Goal: Information Seeking & Learning: Learn about a topic

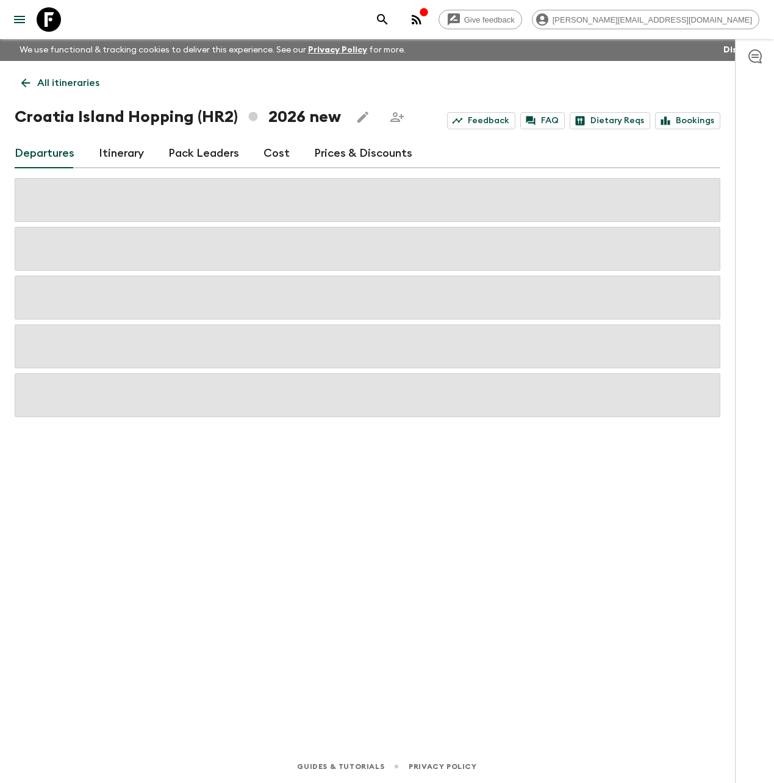
click at [48, 23] on icon at bounding box center [49, 19] width 24 height 24
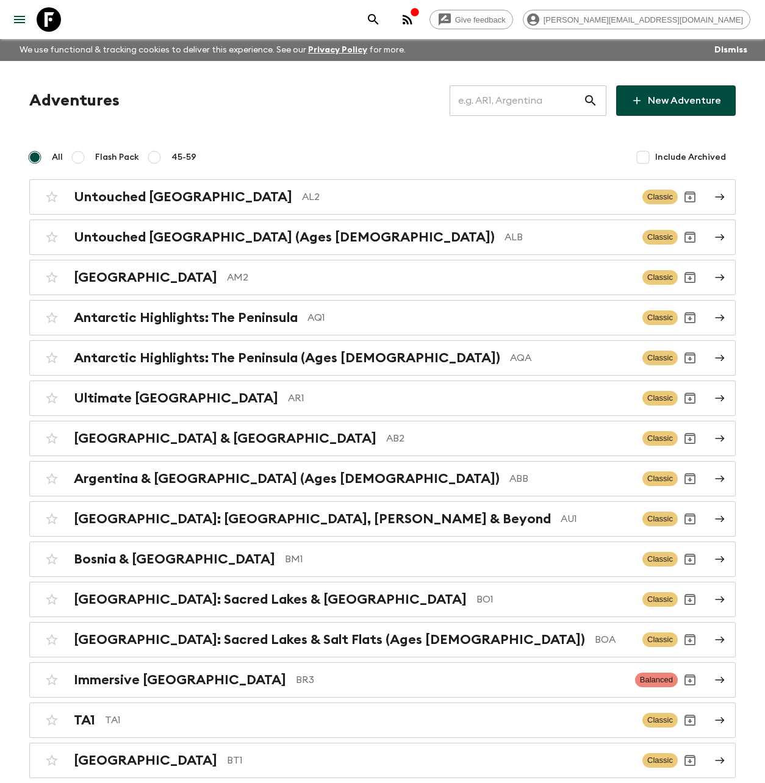
click at [539, 100] on input "text" at bounding box center [516, 101] width 134 height 34
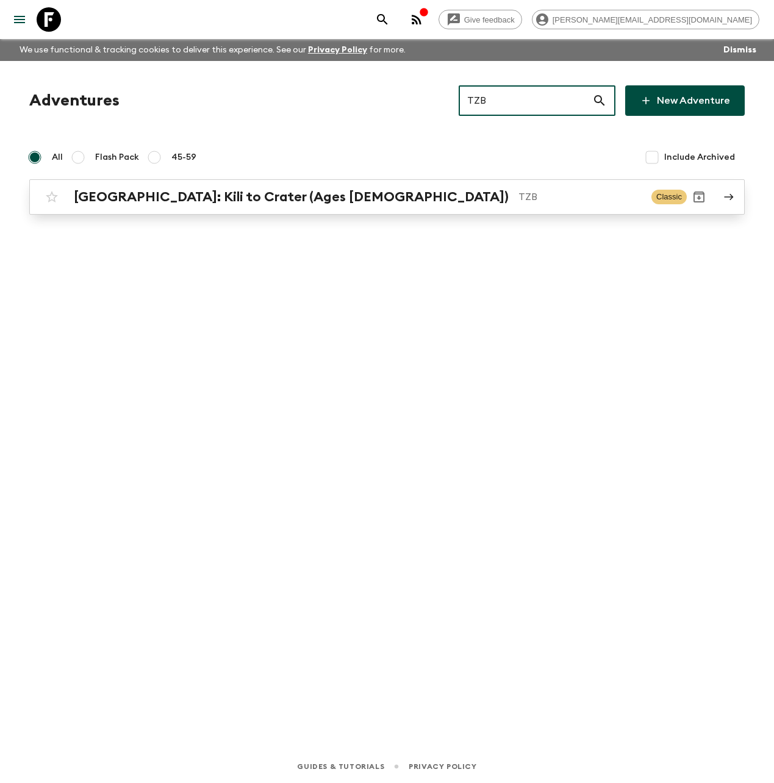
type input "TZB"
click at [356, 205] on div "[GEOGRAPHIC_DATA]: Kili to Crater (Ages [DEMOGRAPHIC_DATA]) TZB Classic" at bounding box center [363, 197] width 647 height 24
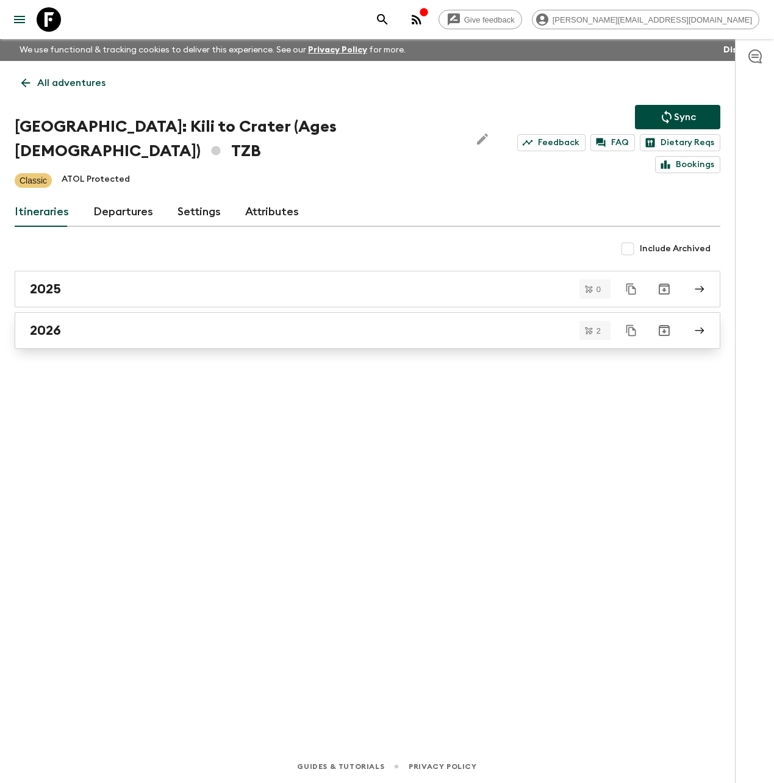
click at [97, 323] on div "2026" at bounding box center [356, 331] width 652 height 16
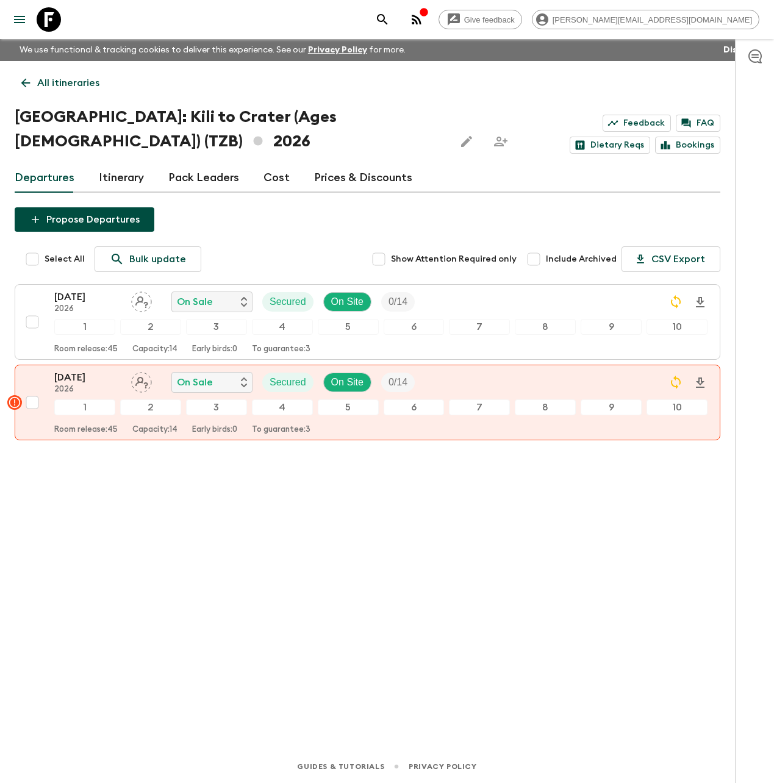
click at [136, 177] on link "Itinerary" at bounding box center [121, 177] width 45 height 29
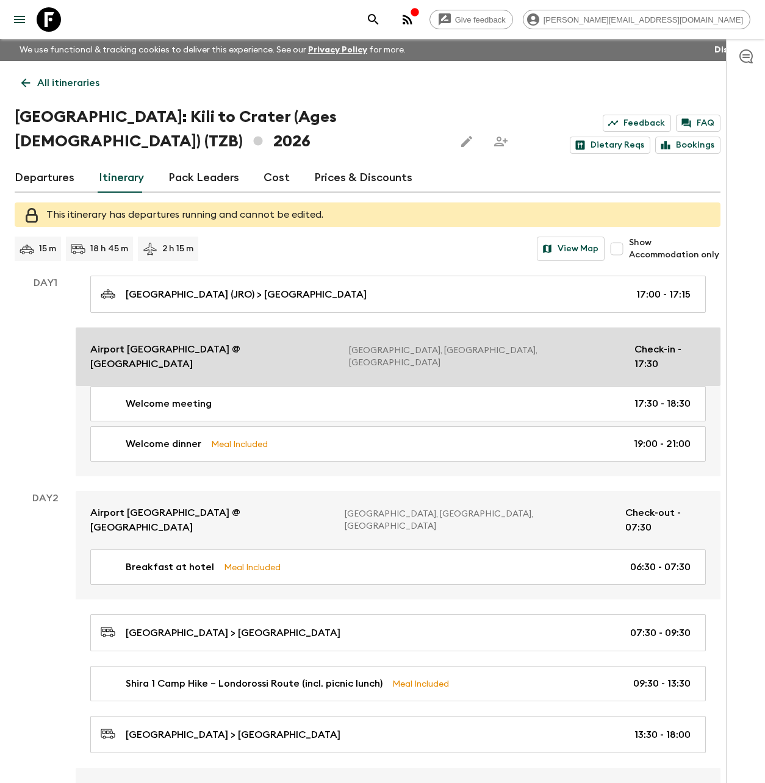
click at [198, 348] on p "Airport [GEOGRAPHIC_DATA] @ [GEOGRAPHIC_DATA]" at bounding box center [214, 356] width 249 height 29
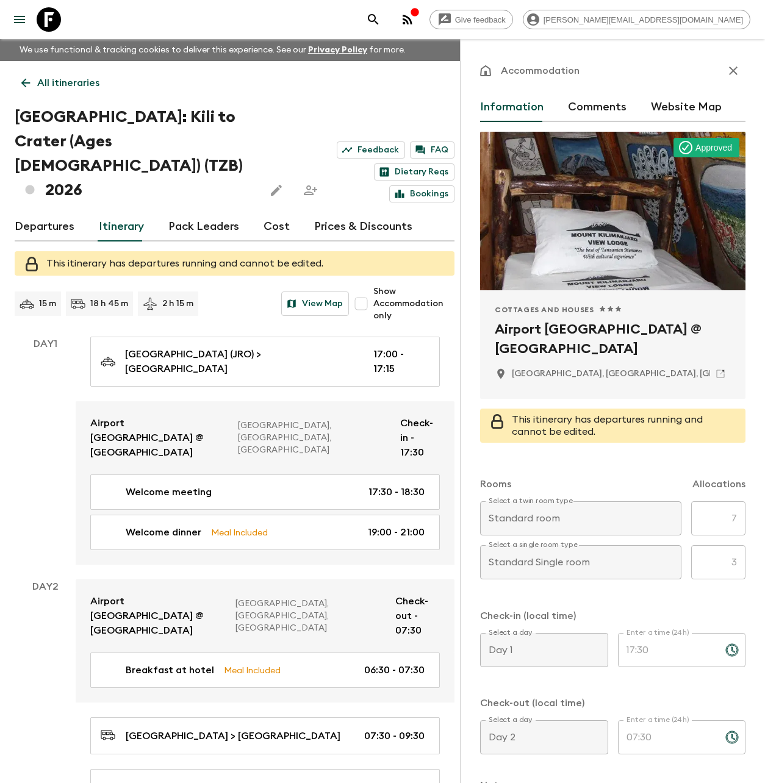
click at [729, 77] on icon "button" at bounding box center [733, 70] width 15 height 15
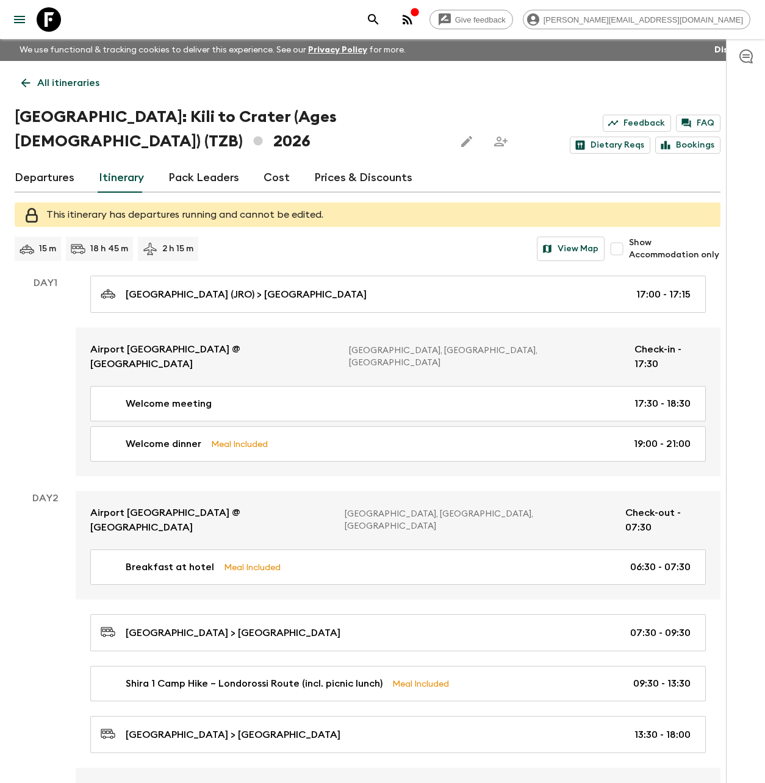
click at [77, 81] on p "All itineraries" at bounding box center [68, 83] width 62 height 15
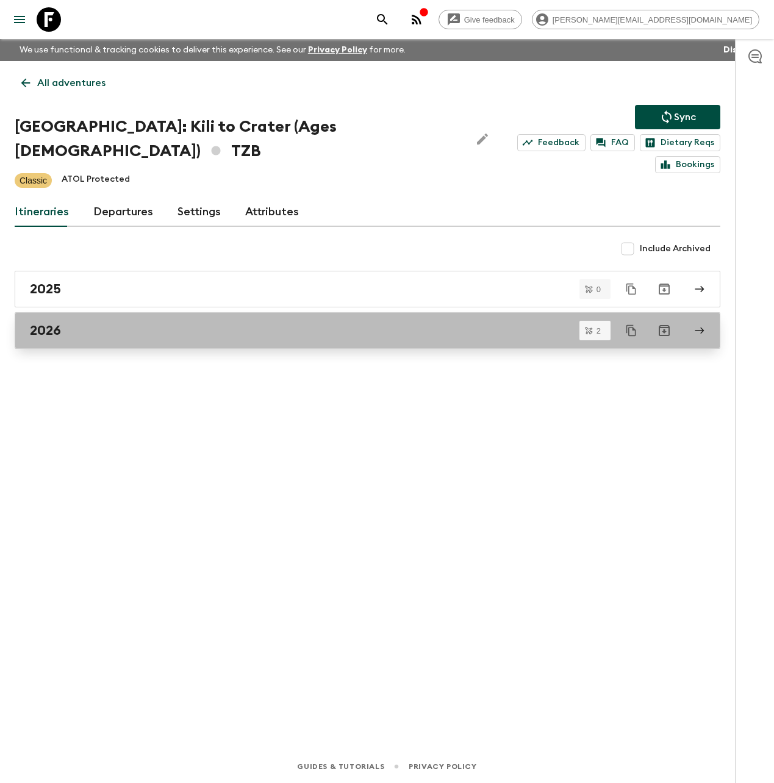
click at [102, 323] on div "2026" at bounding box center [356, 331] width 652 height 16
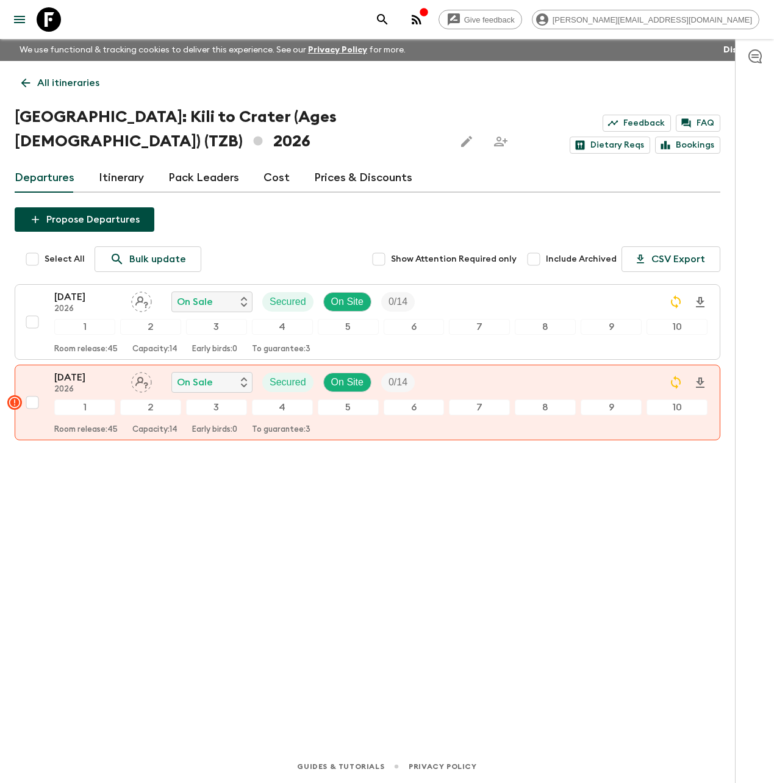
click at [45, 17] on icon at bounding box center [49, 19] width 24 height 24
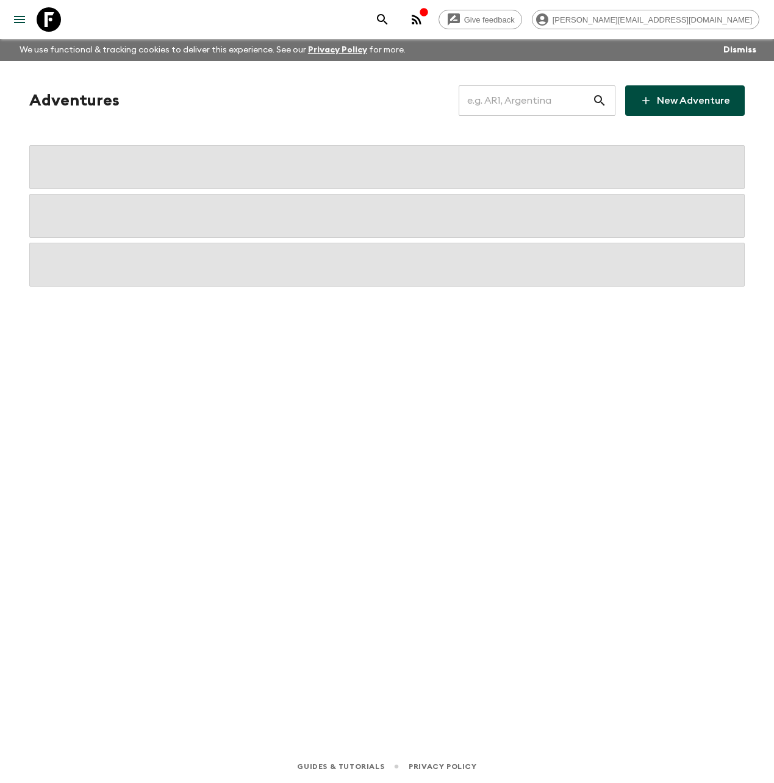
click at [503, 103] on input "text" at bounding box center [526, 101] width 134 height 34
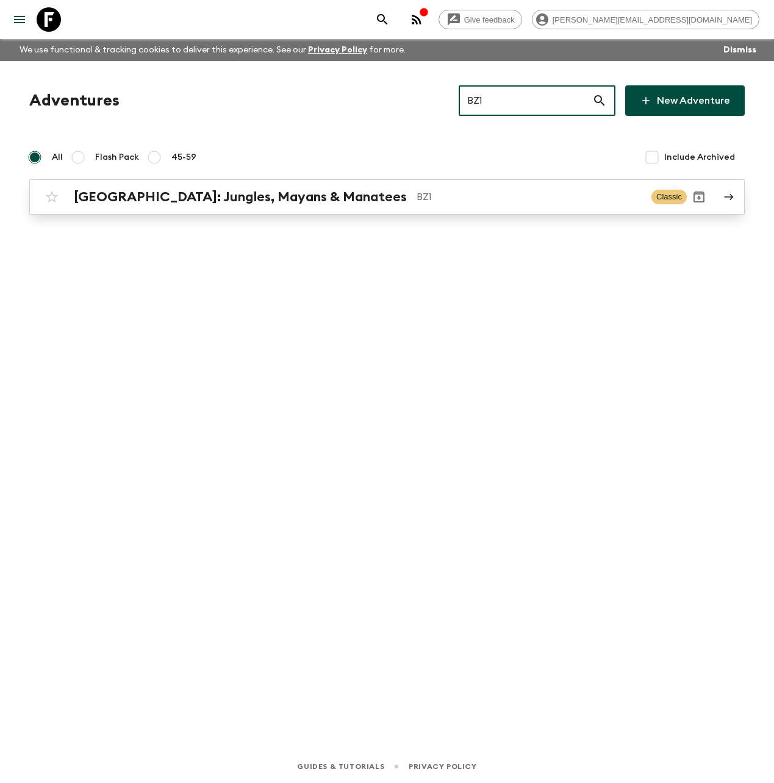
type input "BZ1"
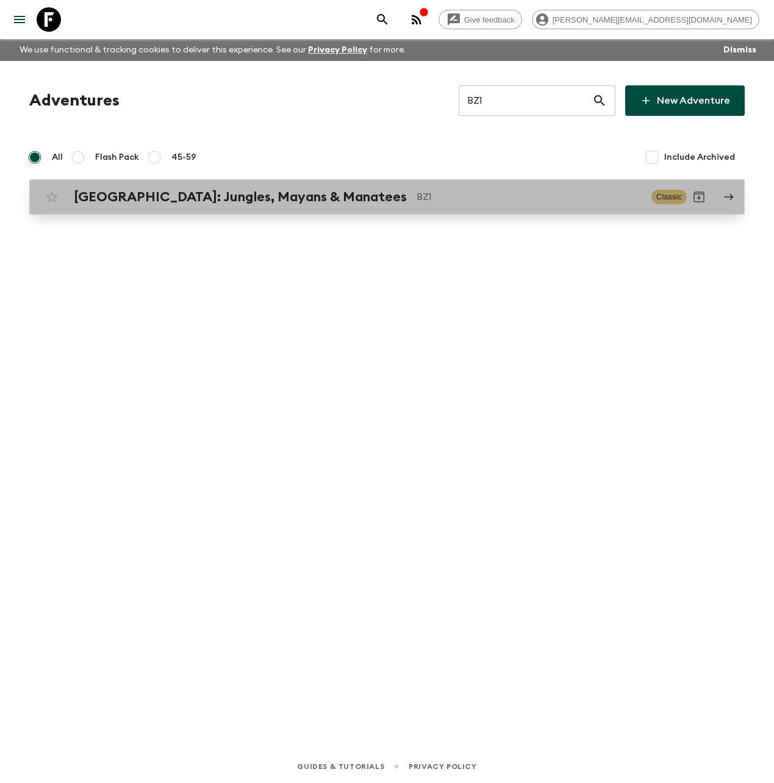
click at [190, 195] on h2 "[GEOGRAPHIC_DATA]: Jungles, Mayans & Manatees" at bounding box center [240, 197] width 333 height 16
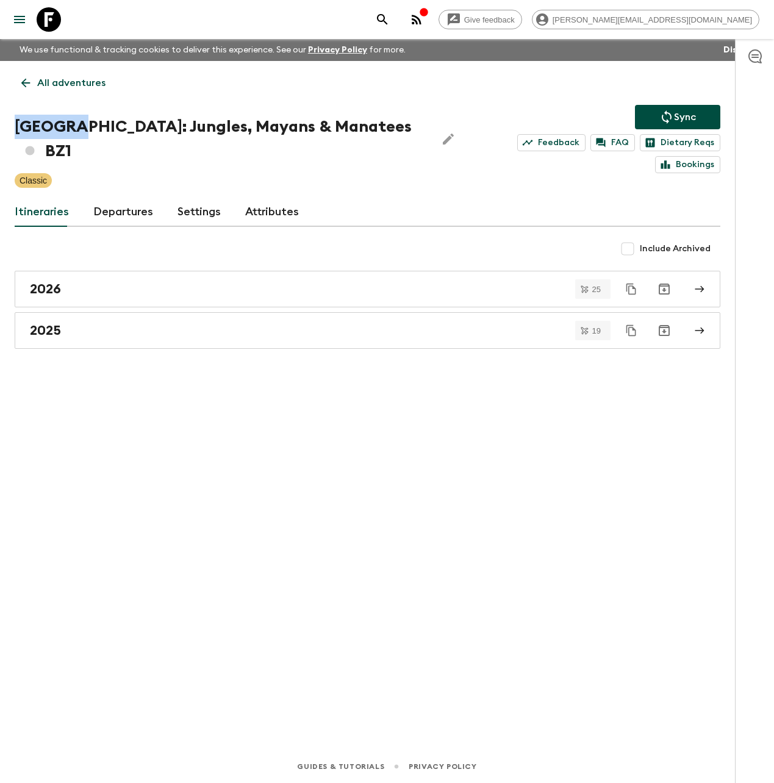
drag, startPoint x: 63, startPoint y: 131, endPoint x: -5, endPoint y: 126, distance: 68.5
click at [0, 126] on html "Give feedback [PERSON_NAME][EMAIL_ADDRESS][DOMAIN_NAME] We use functional & tra…" at bounding box center [387, 391] width 774 height 783
copy h1 "[GEOGRAPHIC_DATA]:"
click at [70, 125] on h1 "[GEOGRAPHIC_DATA]: Jungles, Mayans & Manatees BZ1" at bounding box center [221, 139] width 412 height 49
drag, startPoint x: 63, startPoint y: 127, endPoint x: 17, endPoint y: 126, distance: 45.8
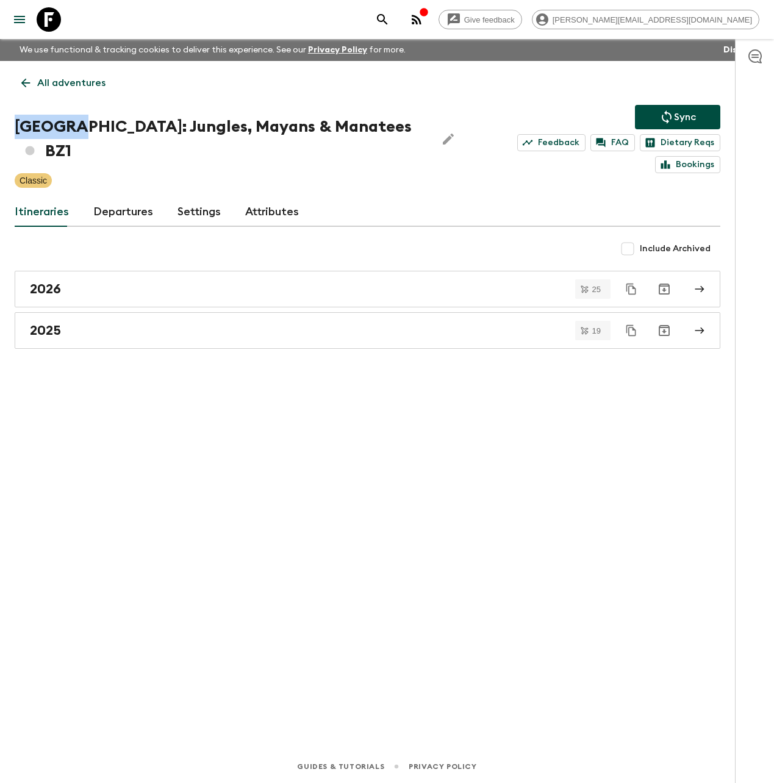
click at [17, 126] on h1 "[GEOGRAPHIC_DATA]: Jungles, Mayans & Manatees BZ1" at bounding box center [221, 139] width 412 height 49
copy h1 "[GEOGRAPHIC_DATA]:"
